Goal: Information Seeking & Learning: Compare options

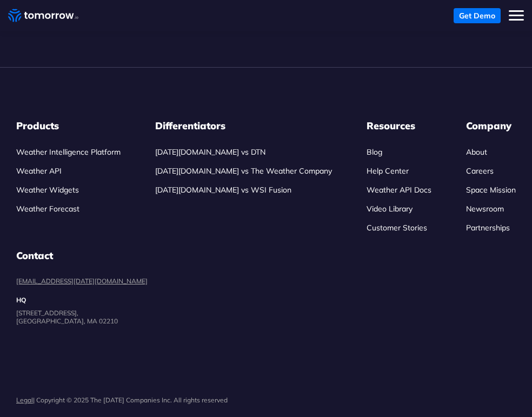
scroll to position [2413, 0]
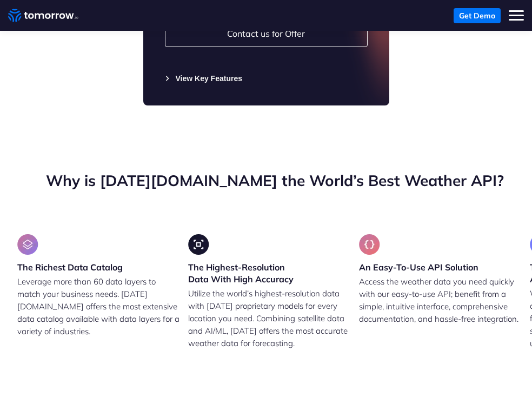
drag, startPoint x: 173, startPoint y: 227, endPoint x: 262, endPoint y: 229, distance: 88.6
drag, startPoint x: 231, startPoint y: 239, endPoint x: 312, endPoint y: 237, distance: 81.1
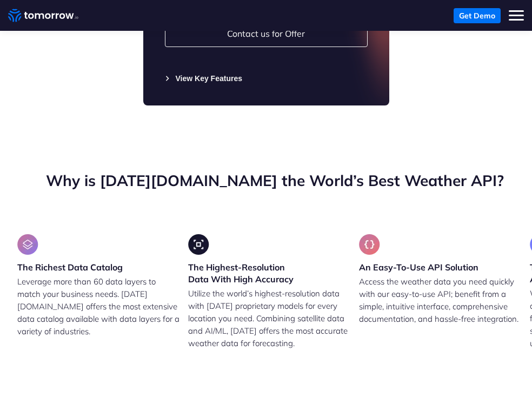
drag, startPoint x: 185, startPoint y: 260, endPoint x: 294, endPoint y: 257, distance: 109.2
drag, startPoint x: 178, startPoint y: 281, endPoint x: 281, endPoint y: 285, distance: 102.8
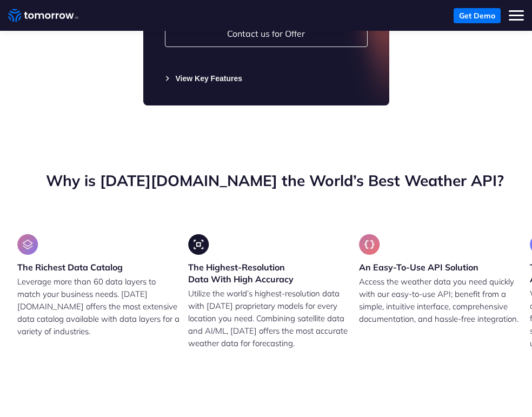
drag, startPoint x: 185, startPoint y: 299, endPoint x: 297, endPoint y: 303, distance: 112.5
drag, startPoint x: 312, startPoint y: 313, endPoint x: 175, endPoint y: 314, distance: 137.2
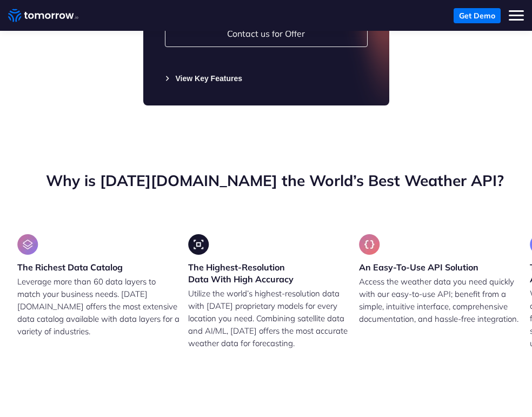
drag, startPoint x: 177, startPoint y: 329, endPoint x: 304, endPoint y: 339, distance: 126.9
drag, startPoint x: 252, startPoint y: 349, endPoint x: 257, endPoint y: 356, distance: 8.9
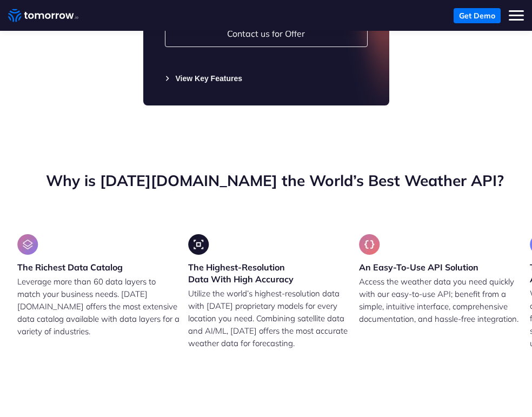
drag, startPoint x: 256, startPoint y: 357, endPoint x: 185, endPoint y: 354, distance: 71.4
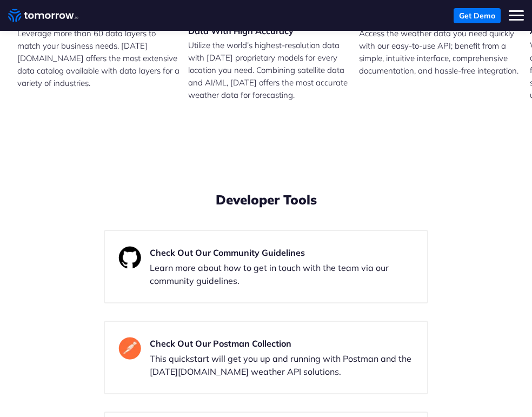
scroll to position [2702, 0]
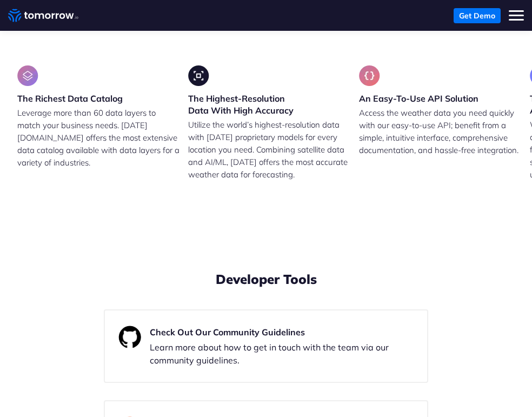
drag, startPoint x: 185, startPoint y: 140, endPoint x: 271, endPoint y: 130, distance: 87.1
drag, startPoint x: 271, startPoint y: 130, endPoint x: 256, endPoint y: 136, distance: 16.8
drag, startPoint x: 255, startPoint y: 136, endPoint x: 180, endPoint y: 144, distance: 75.1
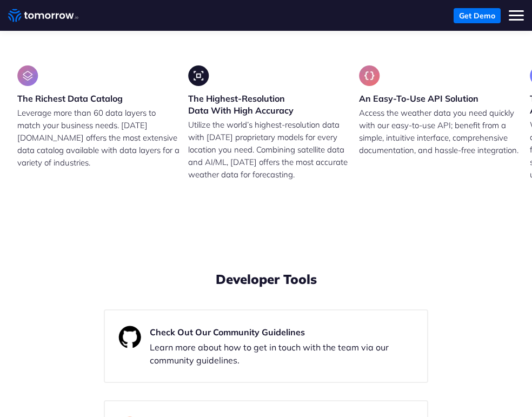
drag, startPoint x: 180, startPoint y: 155, endPoint x: 239, endPoint y: 156, distance: 59.4
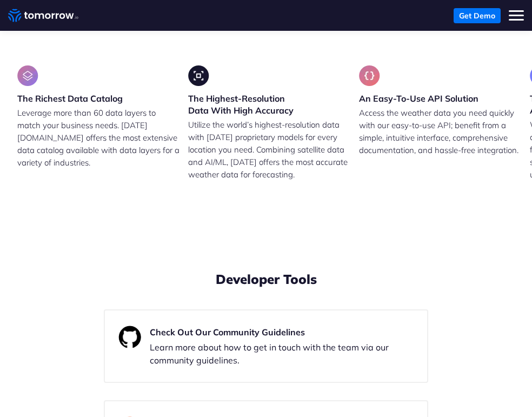
drag, startPoint x: 173, startPoint y: 175, endPoint x: 285, endPoint y: 176, distance: 112.4
drag, startPoint x: 185, startPoint y: 184, endPoint x: 310, endPoint y: 207, distance: 126.9
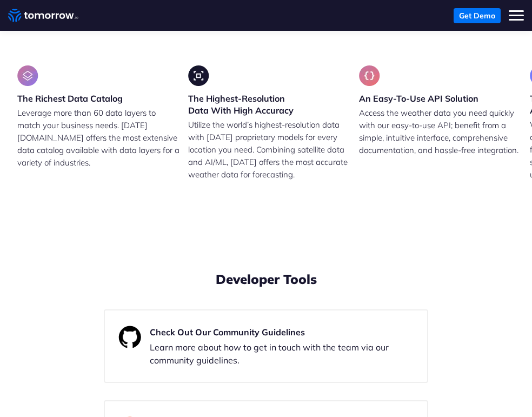
drag, startPoint x: 293, startPoint y: 206, endPoint x: 186, endPoint y: 197, distance: 106.8
drag, startPoint x: 417, startPoint y: 213, endPoint x: 421, endPoint y: 206, distance: 8.7
